Goal: Register for event/course

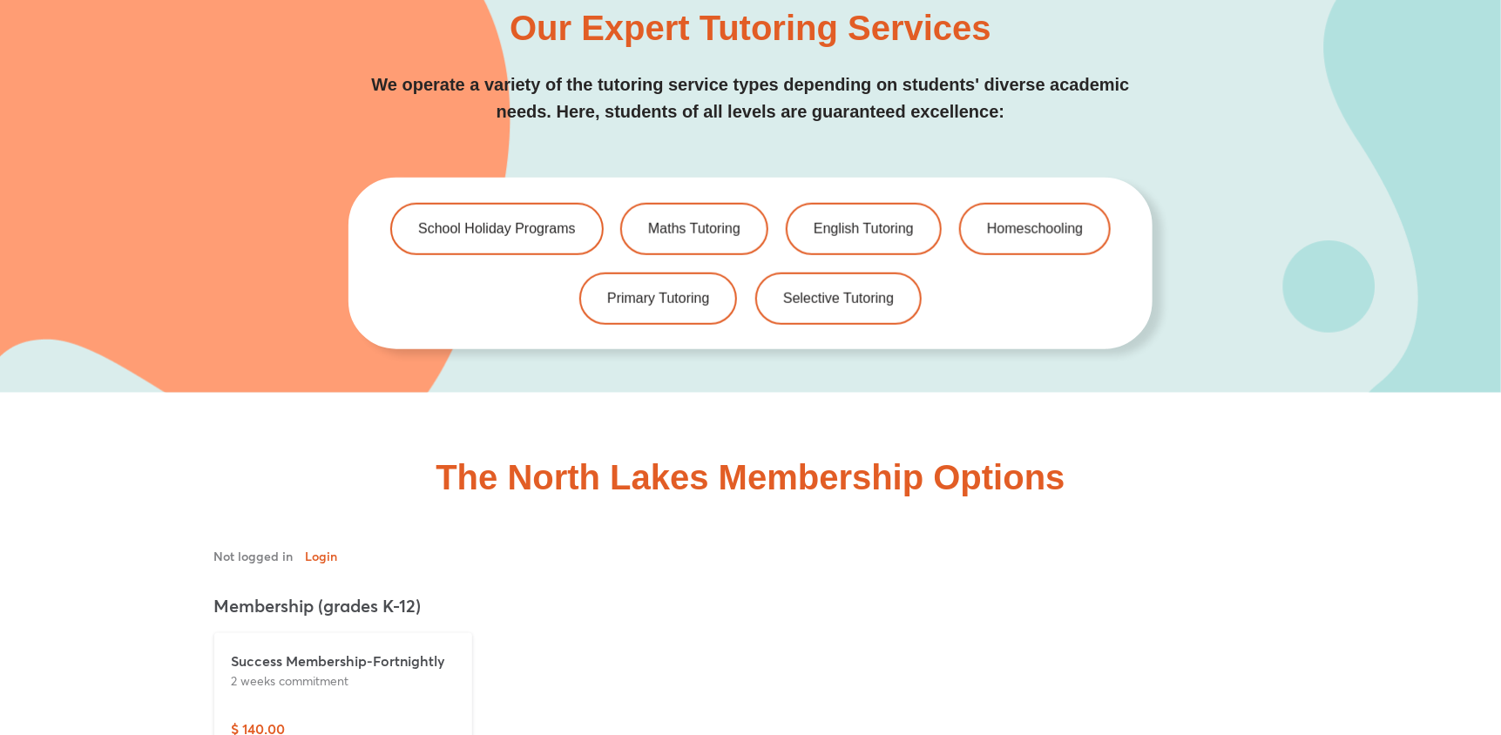
scroll to position [4017, 0]
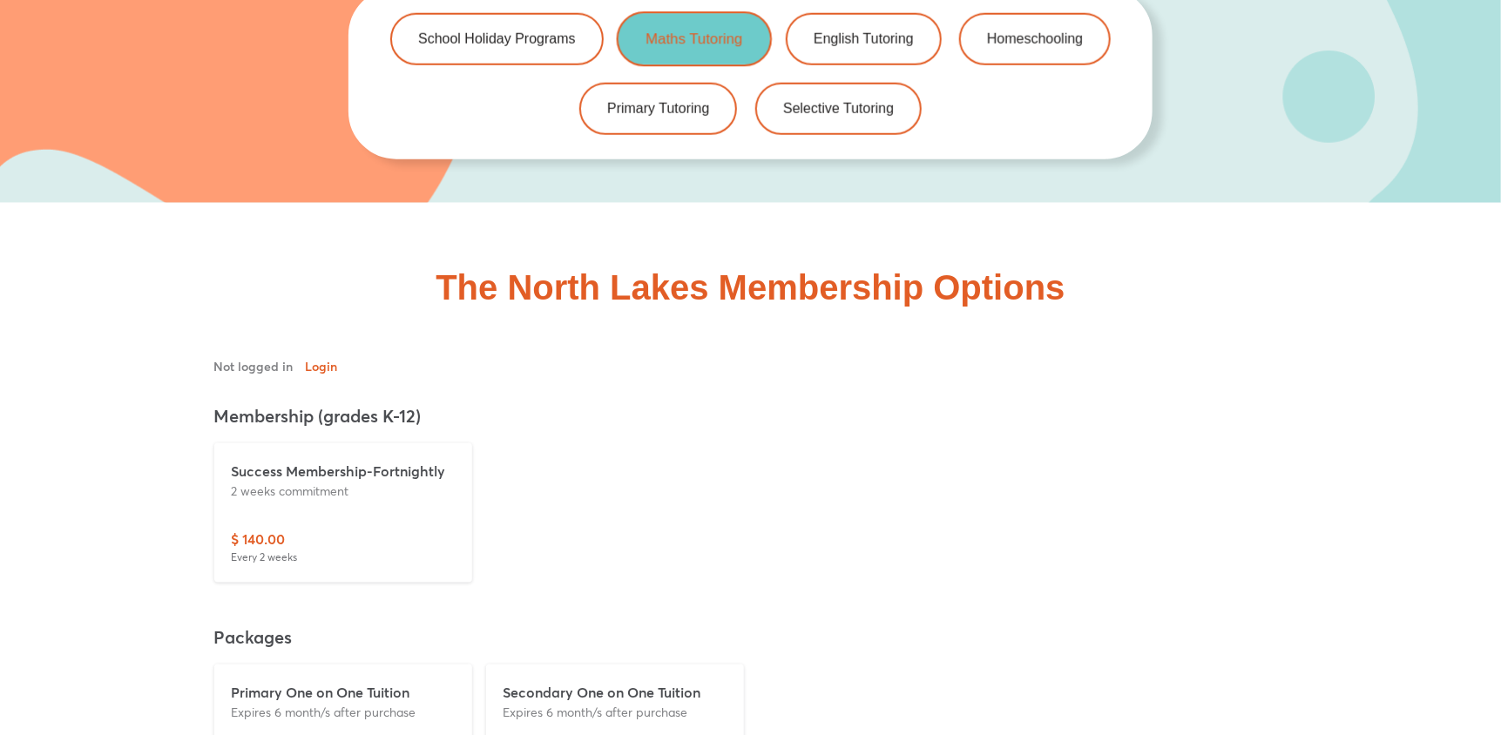
click at [701, 37] on span "Maths Tutoring" at bounding box center [694, 38] width 97 height 15
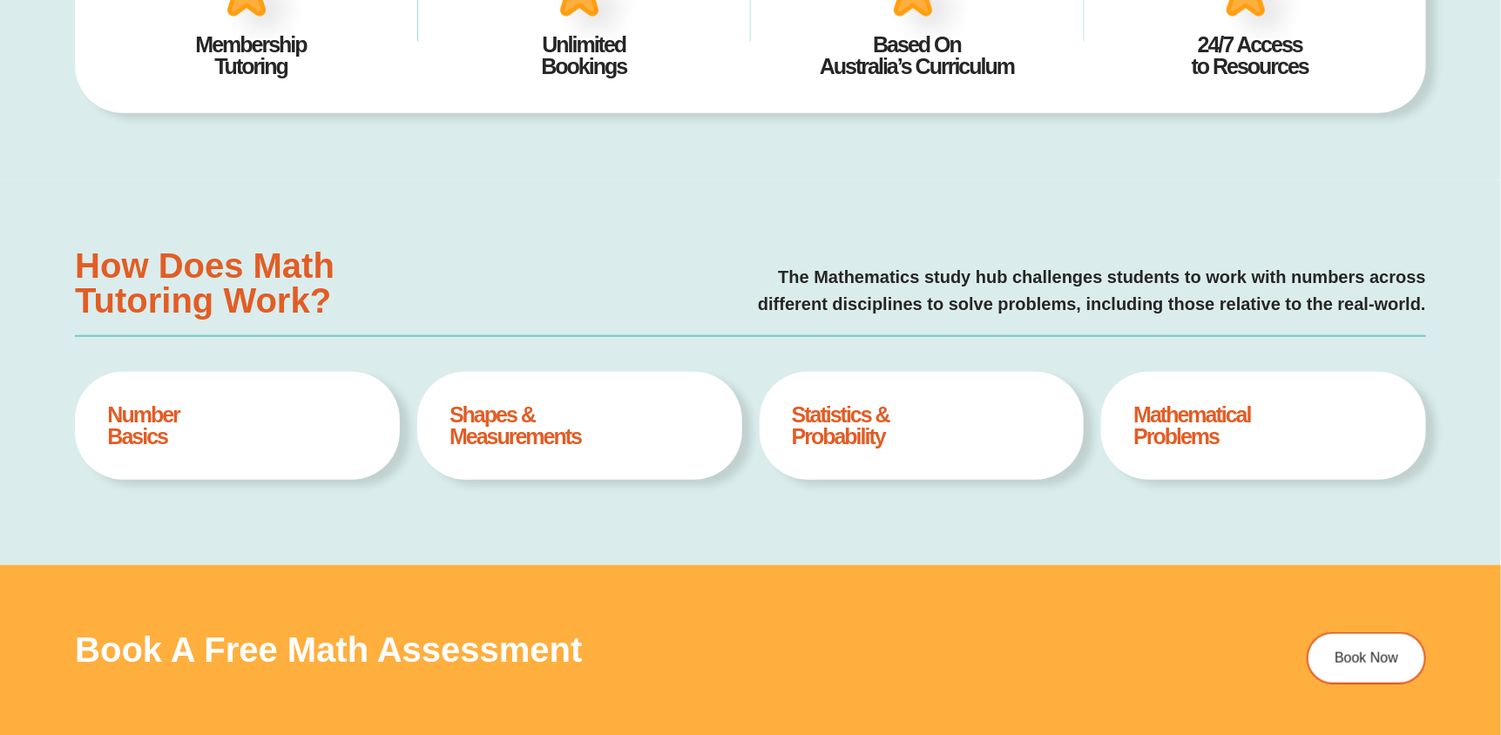
type input "*"
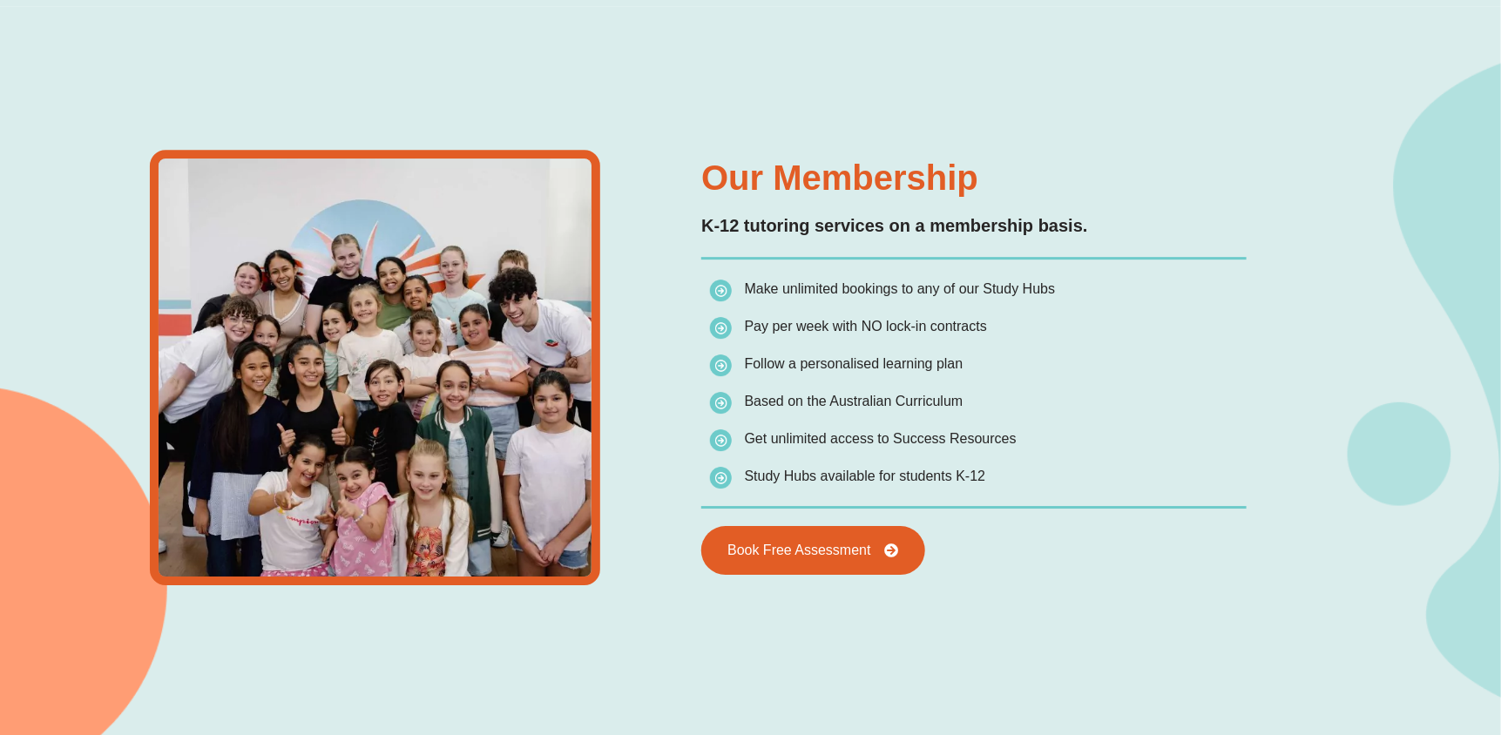
scroll to position [2526, 0]
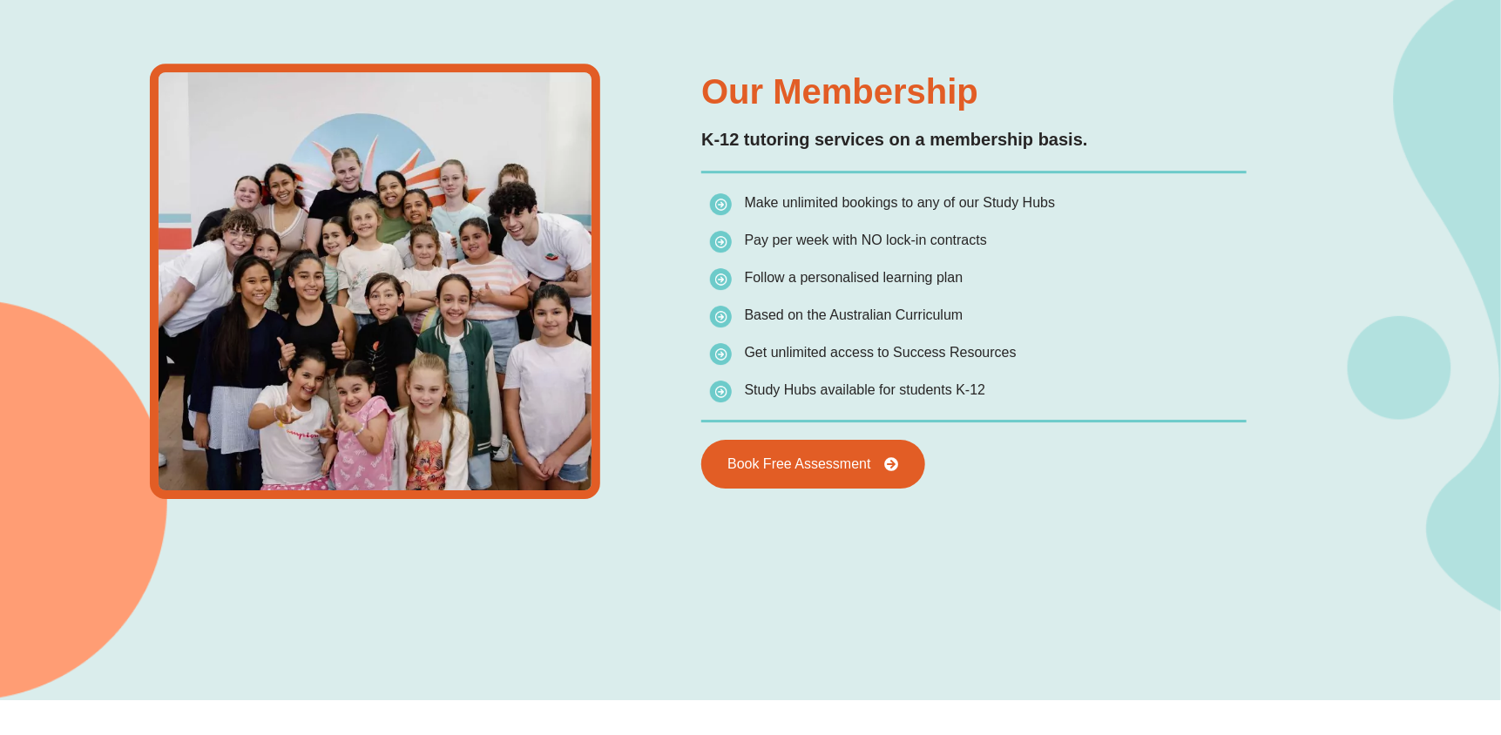
drag, startPoint x: 997, startPoint y: 232, endPoint x: 752, endPoint y: 234, distance: 244.8
click at [755, 233] on li "Pay per week with NO lock-in contracts" at bounding box center [882, 243] width 345 height 31
drag, startPoint x: 767, startPoint y: 313, endPoint x: 998, endPoint y: 313, distance: 230.9
click at [998, 313] on li "Based on the Australian Curriculum" at bounding box center [882, 318] width 345 height 31
drag, startPoint x: 1034, startPoint y: 345, endPoint x: 738, endPoint y: 348, distance: 296.2
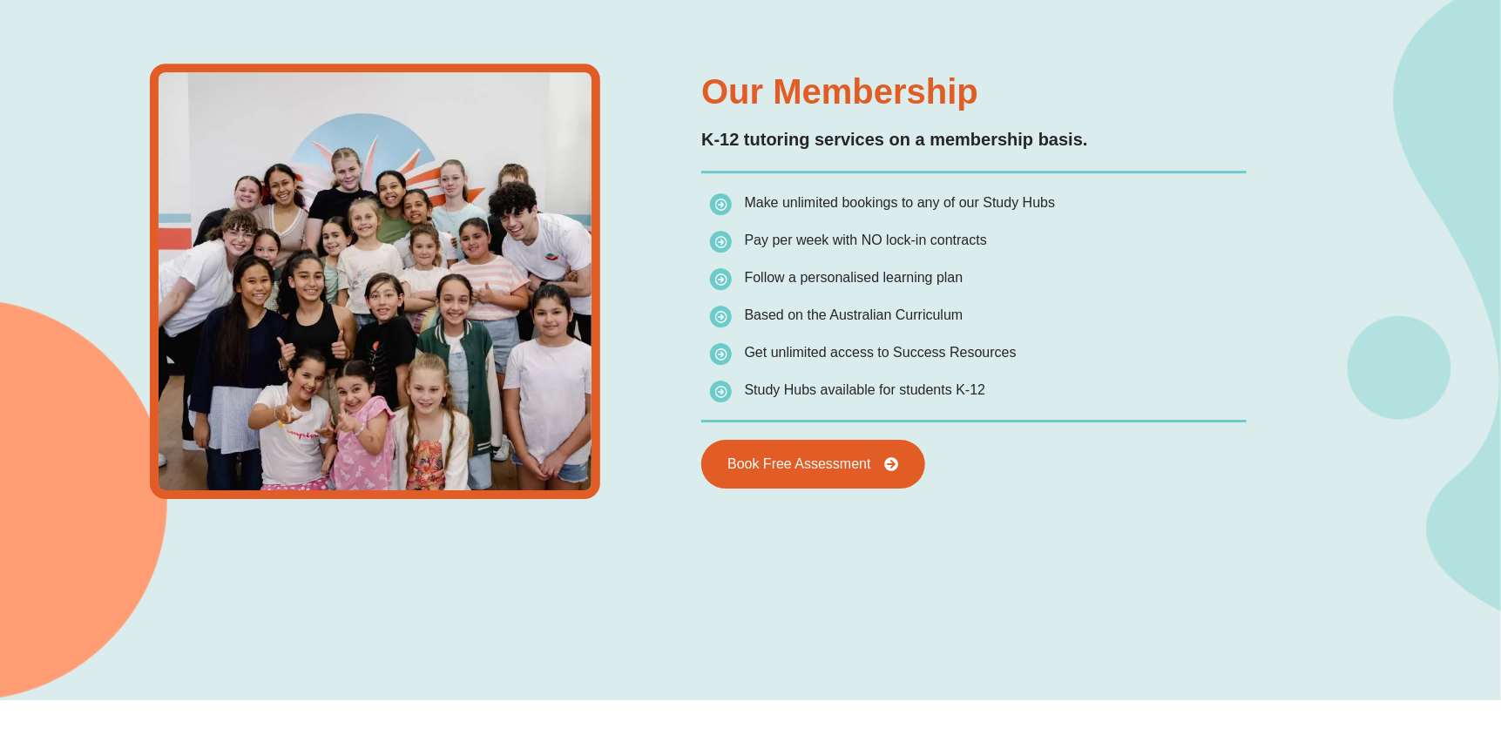
click at [739, 348] on div "Our Membership K-12 tutoring services on a membership basis. Make unlimited boo…" at bounding box center [974, 282] width 563 height 478
drag, startPoint x: 753, startPoint y: 388, endPoint x: 1027, endPoint y: 392, distance: 274.5
click at [1022, 390] on li "Study Hubs available for students K-12" at bounding box center [882, 390] width 345 height 24
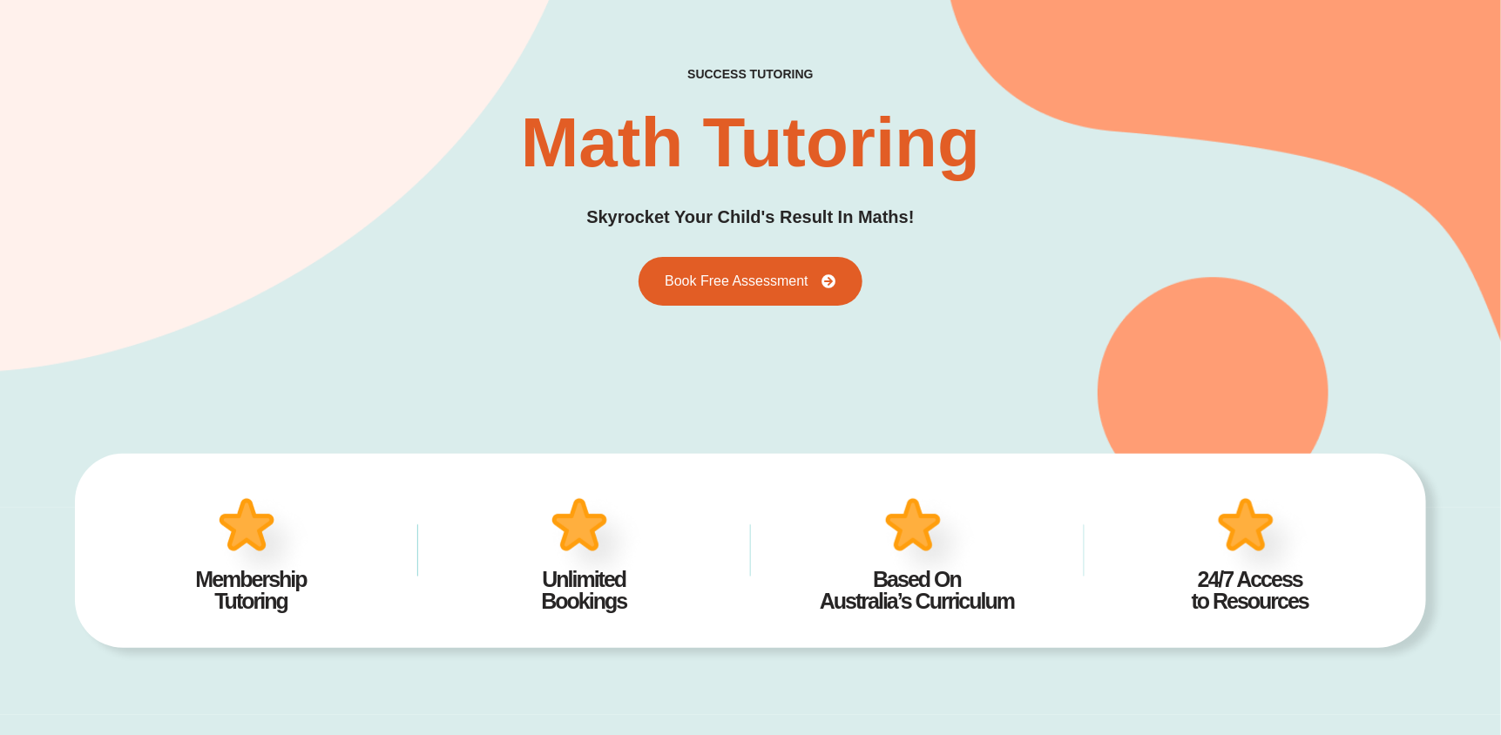
scroll to position [0, 0]
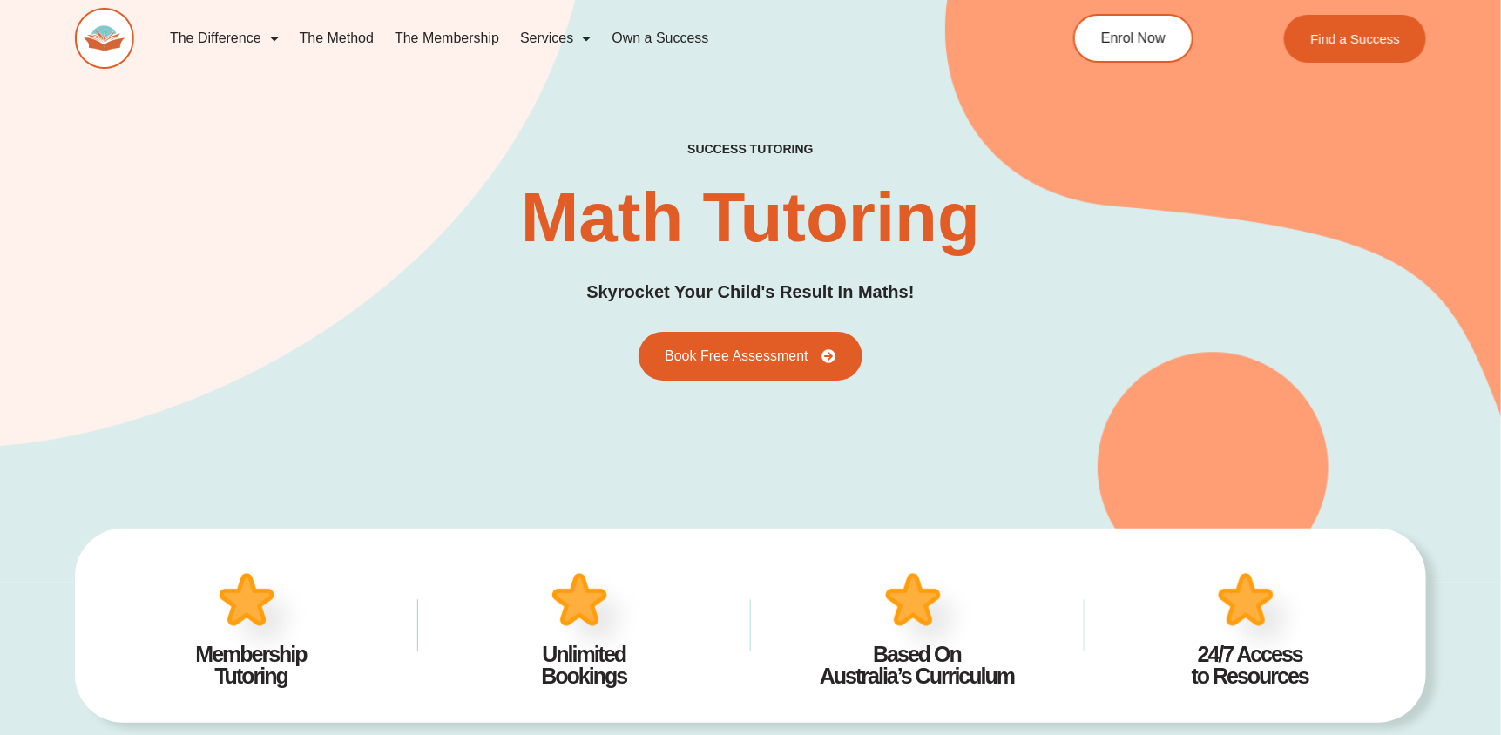
click at [453, 33] on link "The Membership" at bounding box center [446, 38] width 125 height 40
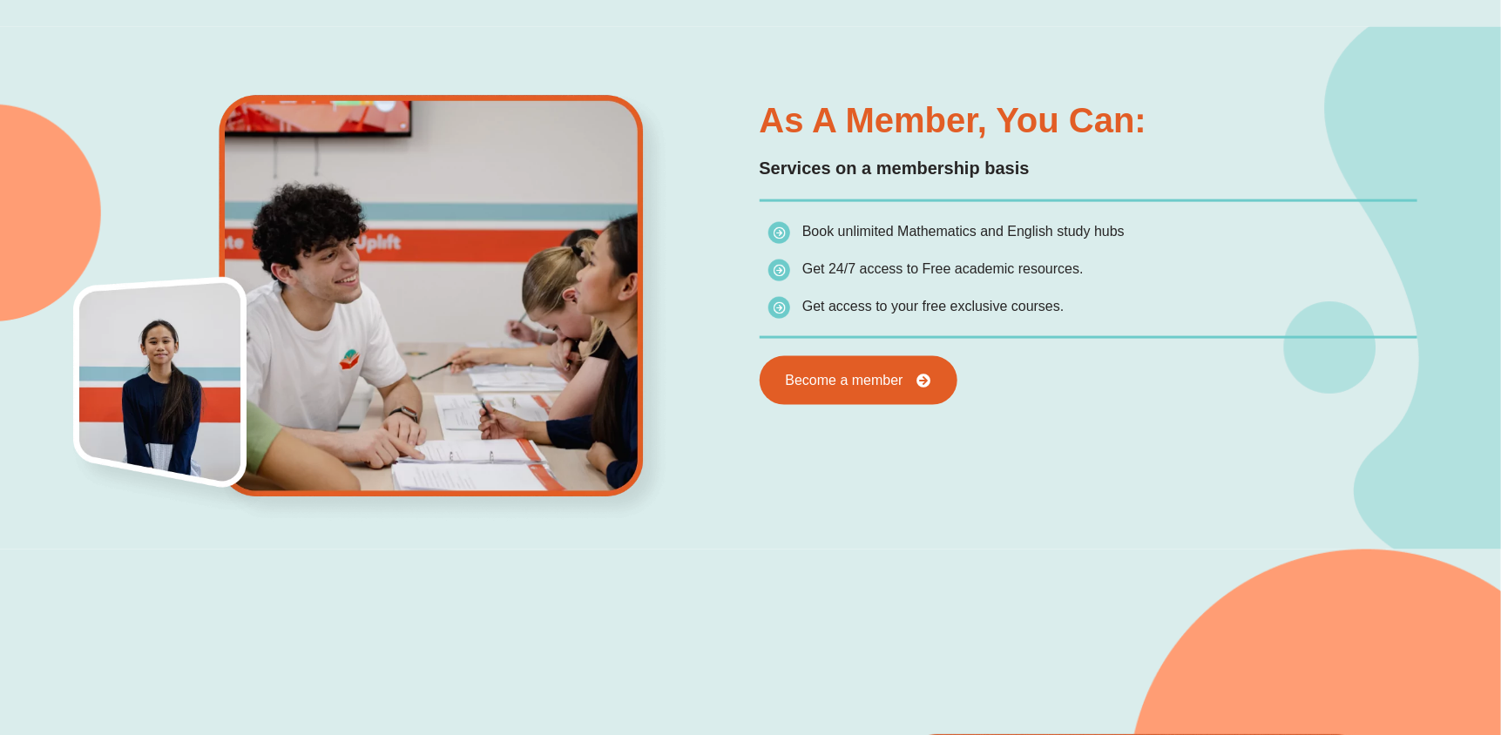
scroll to position [905, 0]
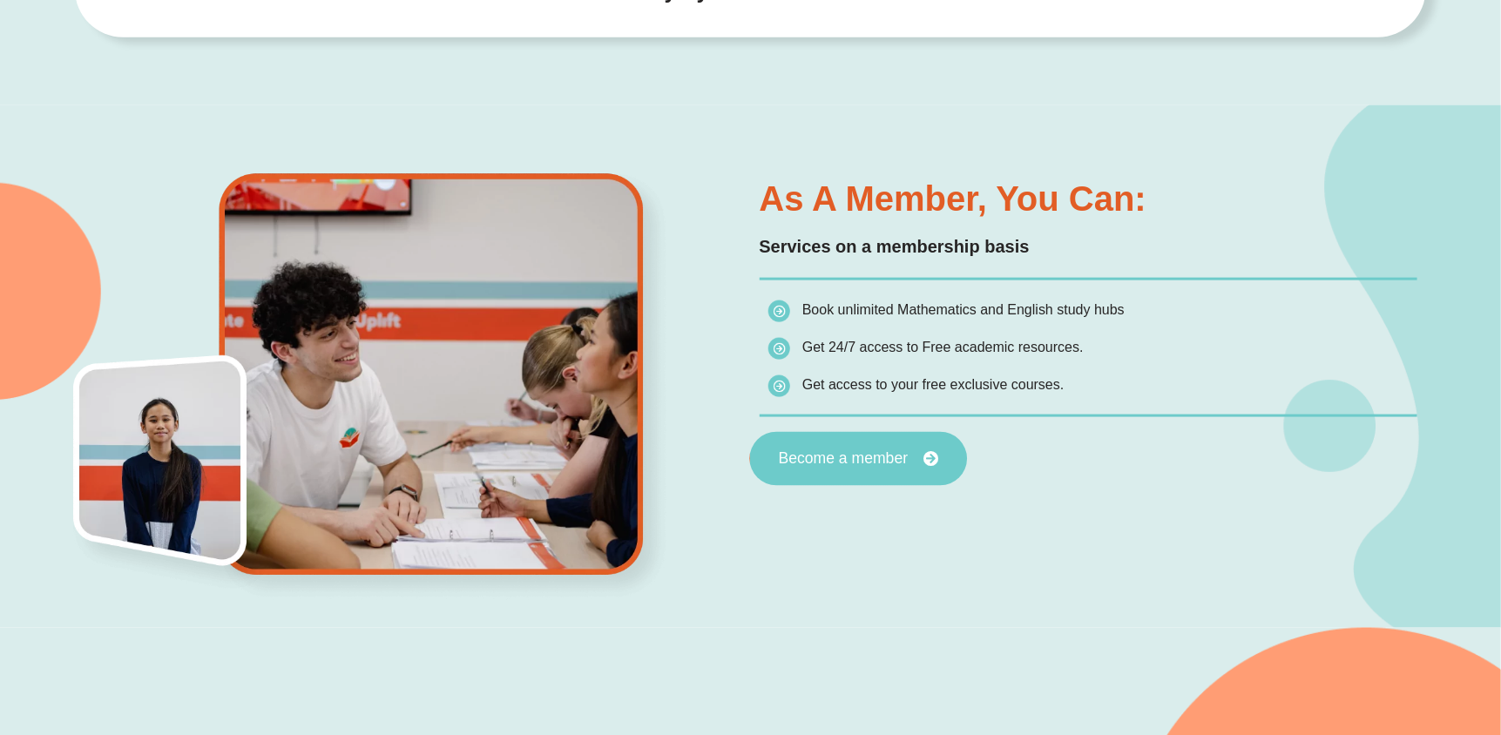
click at [863, 458] on span "Become a member" at bounding box center [843, 460] width 130 height 16
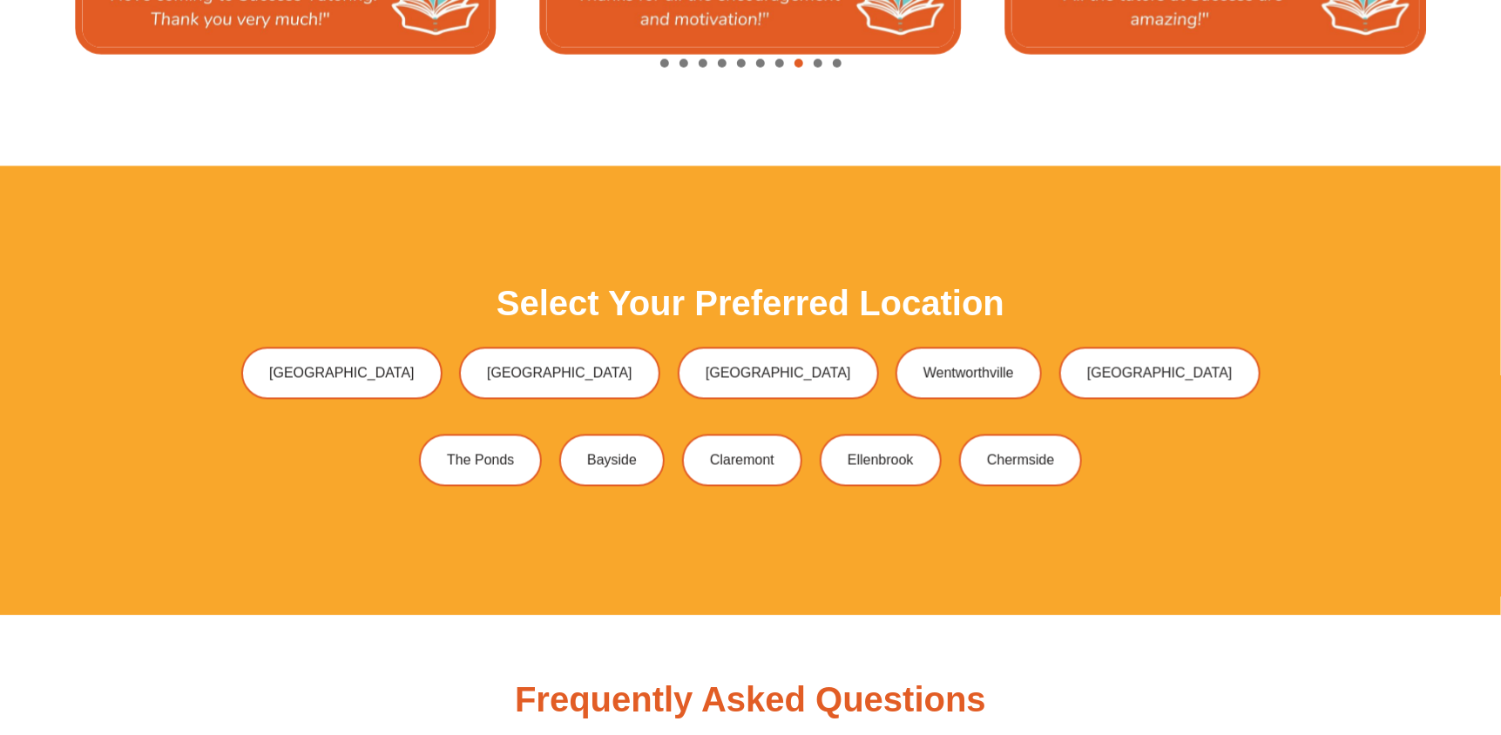
scroll to position [4733, 0]
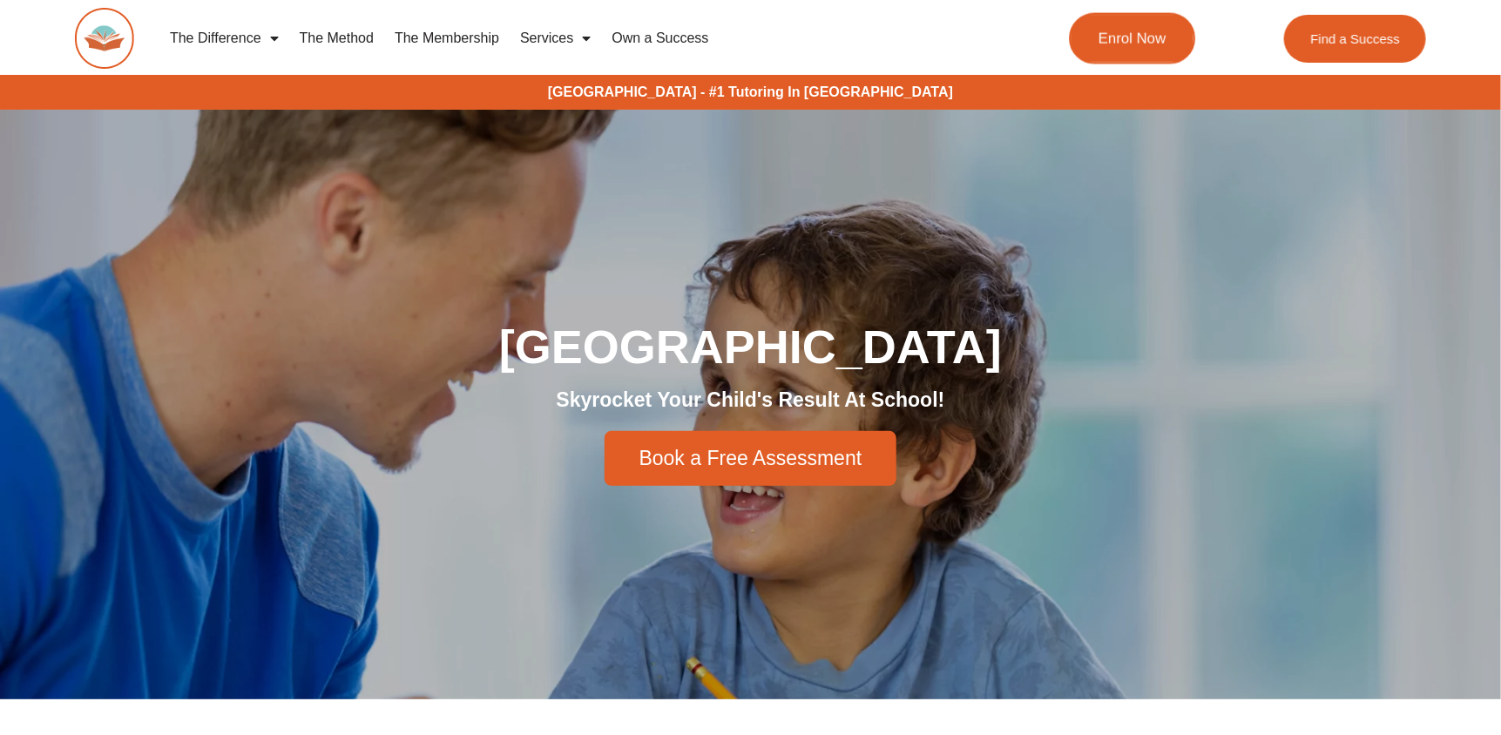
click at [1143, 31] on span "Enrol Now" at bounding box center [1133, 38] width 68 height 15
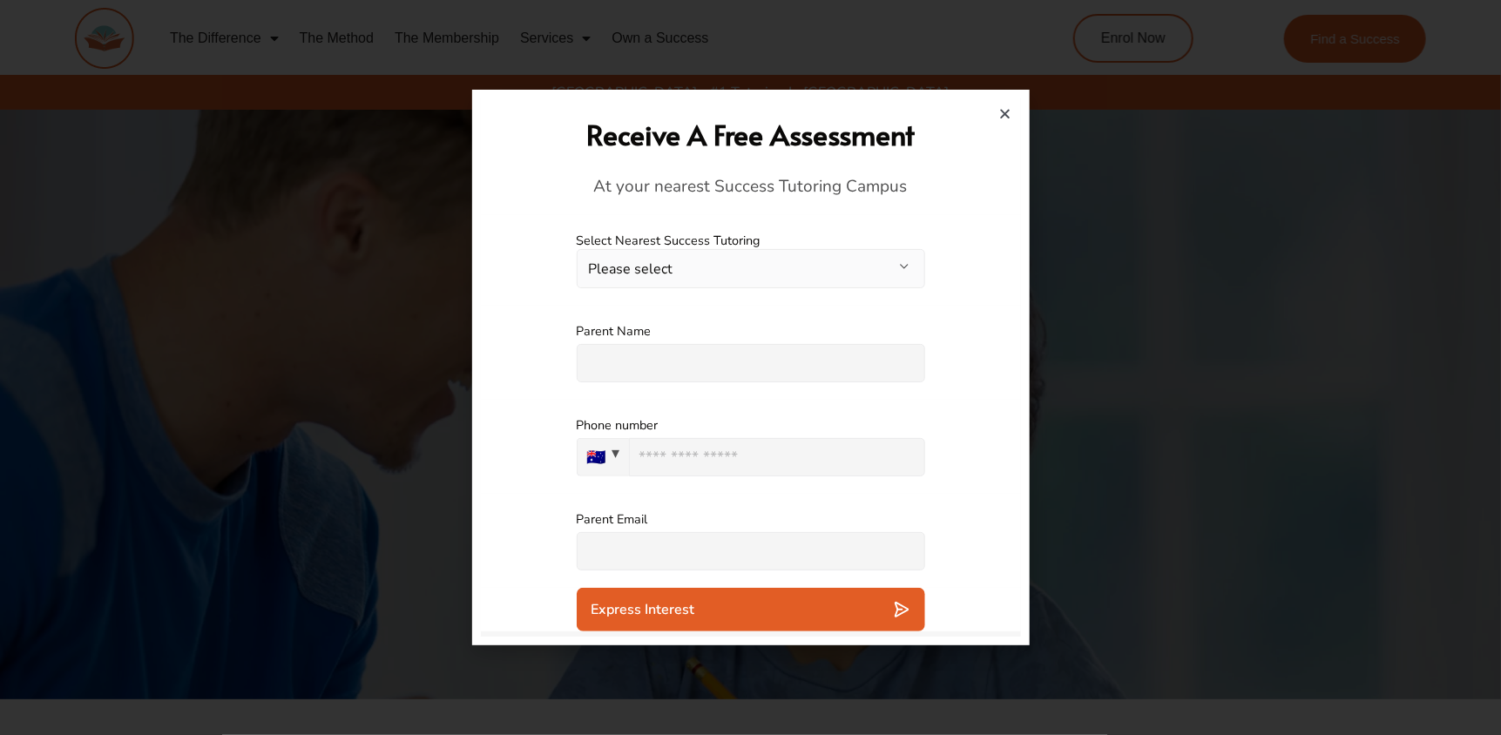
click at [714, 261] on button "Please select" at bounding box center [751, 268] width 348 height 39
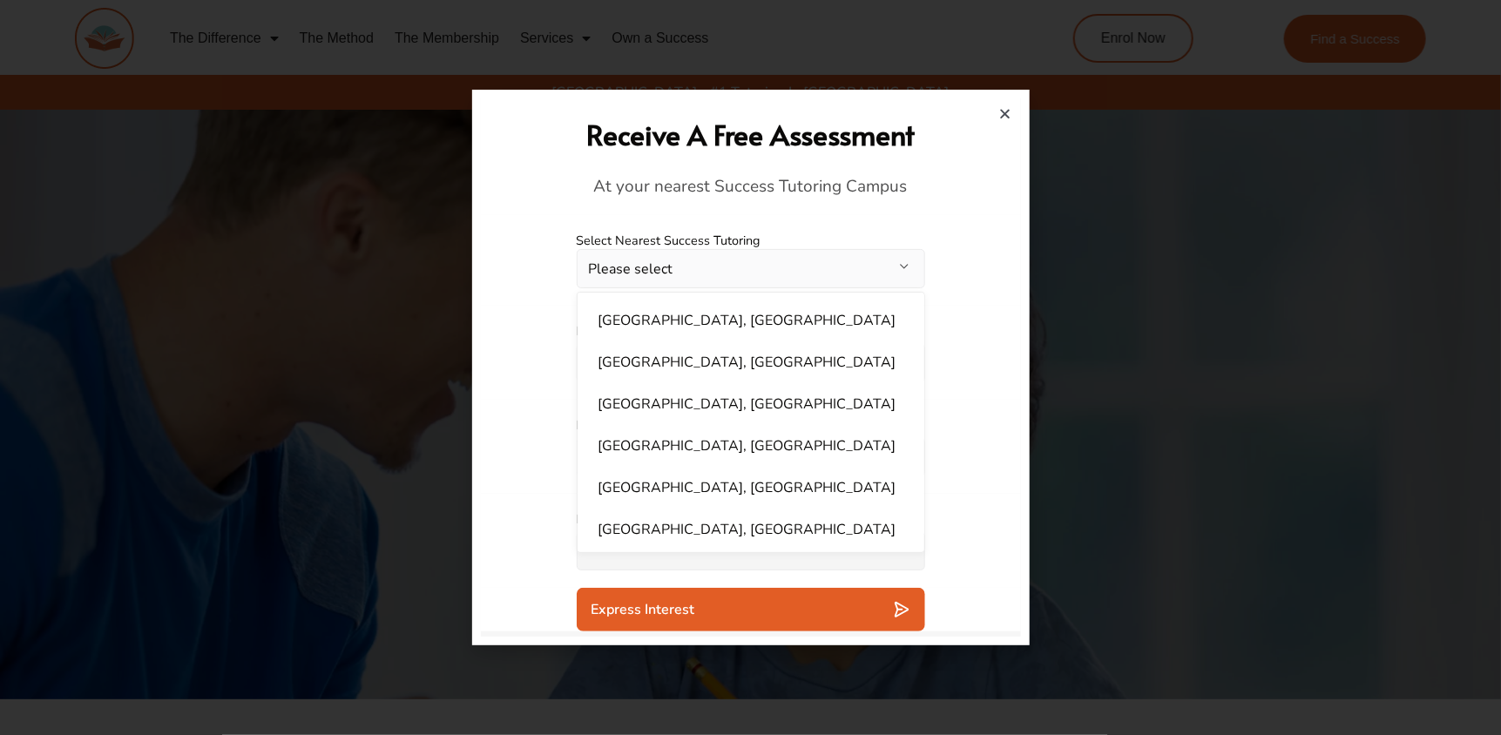
click at [964, 247] on div "**********" at bounding box center [751, 260] width 540 height 91
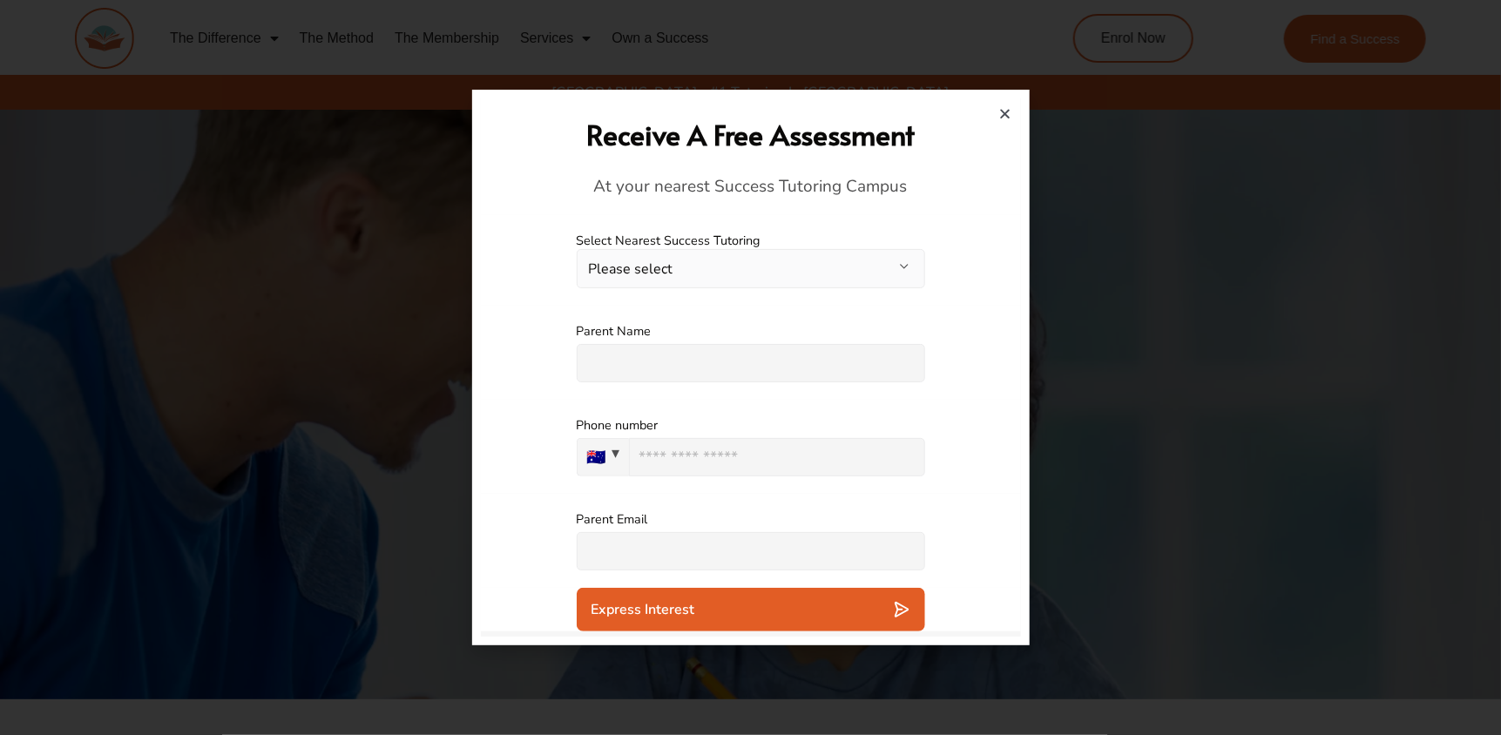
click at [1009, 108] on icon "Close" at bounding box center [1005, 113] width 13 height 13
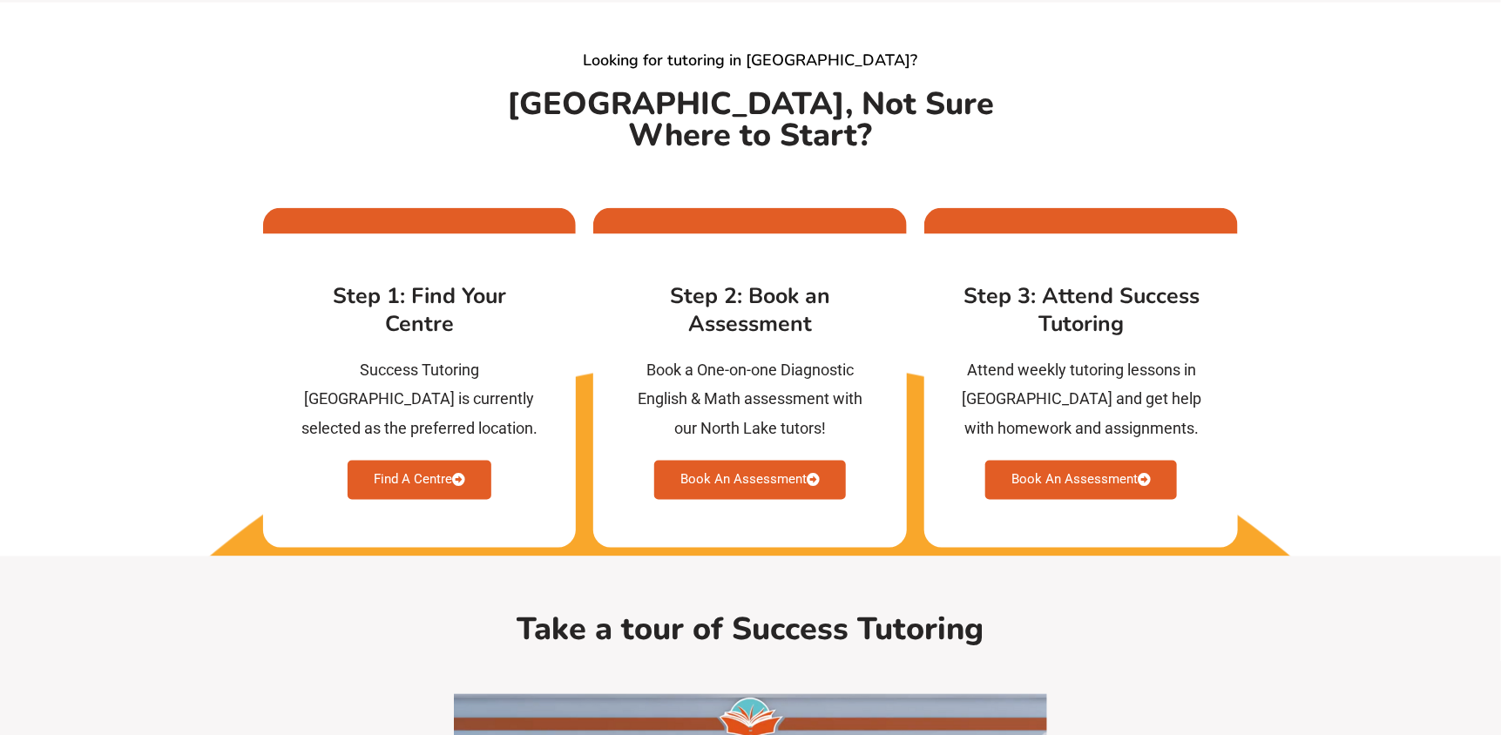
scroll to position [4332, 0]
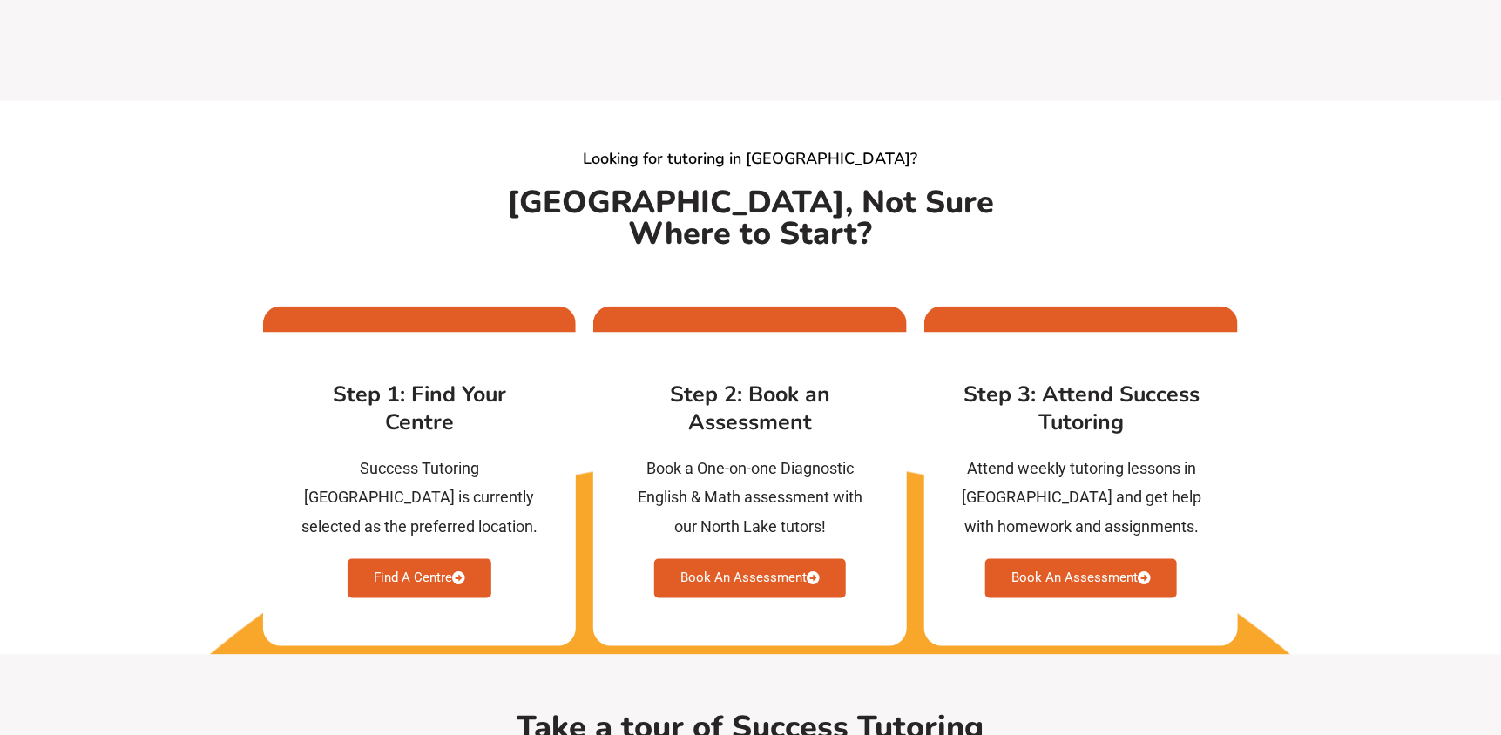
click at [754, 559] on link "Book An Assessment" at bounding box center [750, 578] width 192 height 39
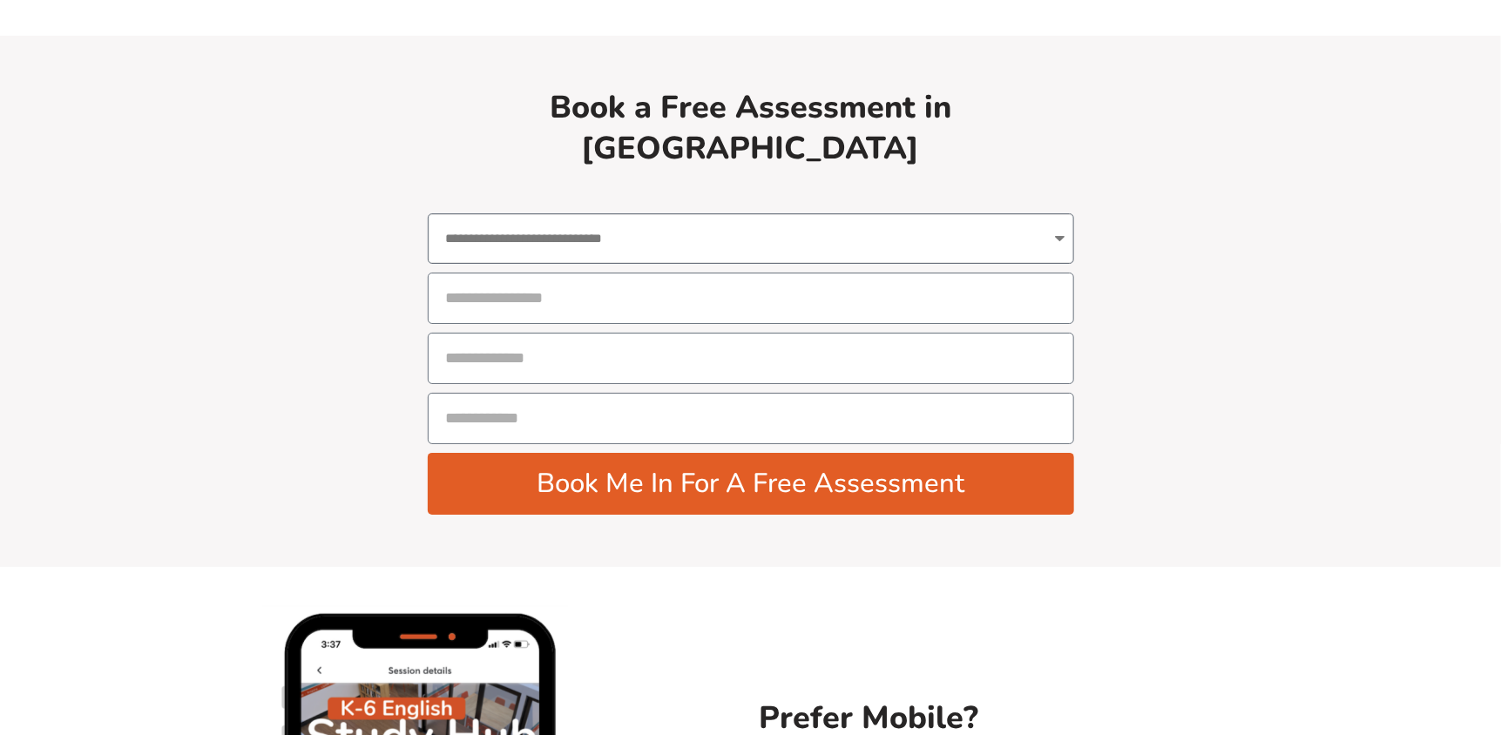
click at [531, 213] on select "**********" at bounding box center [751, 238] width 646 height 51
click at [1347, 267] on section "**********" at bounding box center [750, 301] width 1501 height 531
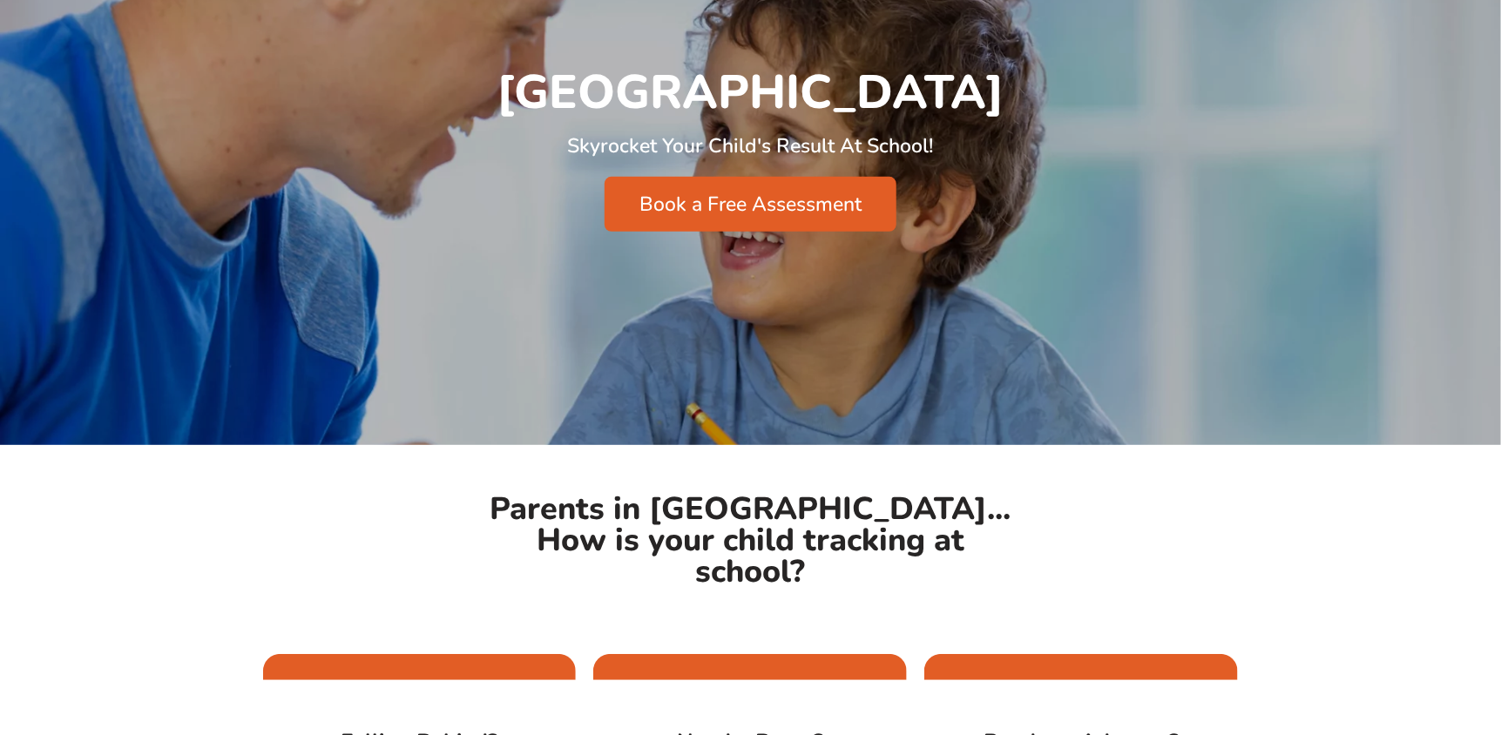
scroll to position [0, 0]
